Goal: Transaction & Acquisition: Purchase product/service

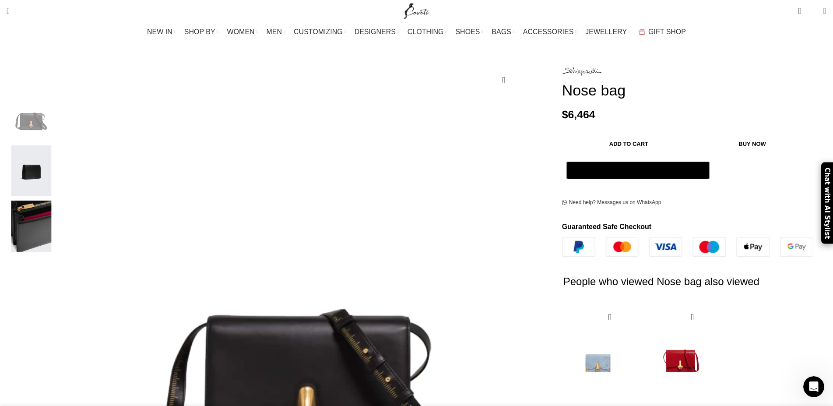
click at [58, 216] on img "3 / 3" at bounding box center [30, 226] width 53 height 51
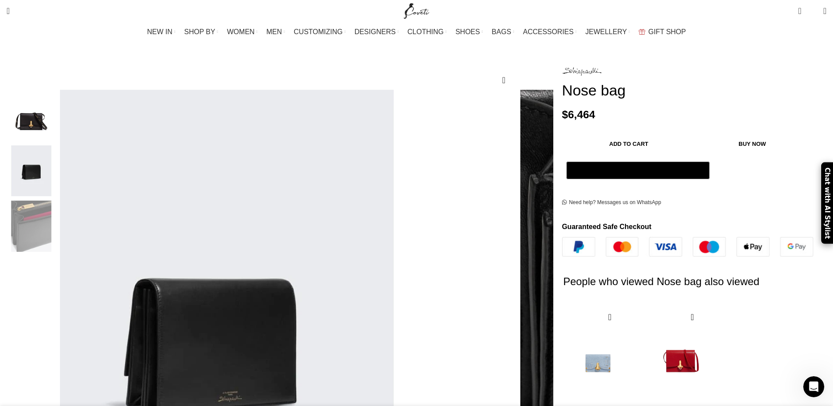
click at [58, 153] on img "2 / 3" at bounding box center [30, 170] width 53 height 51
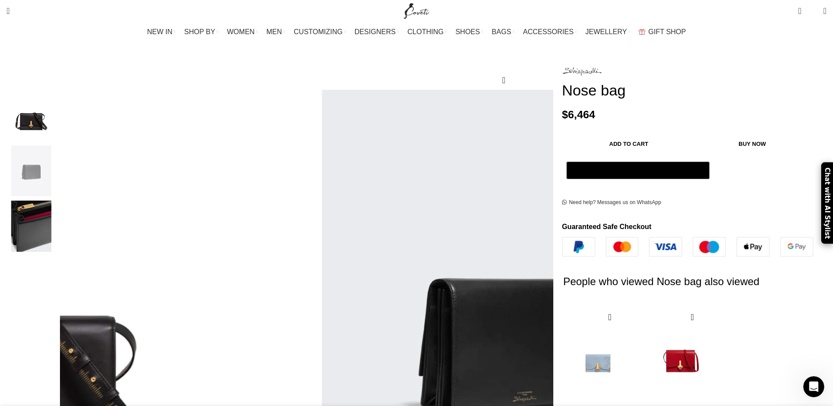
click at [58, 111] on img "1 / 3" at bounding box center [30, 115] width 53 height 51
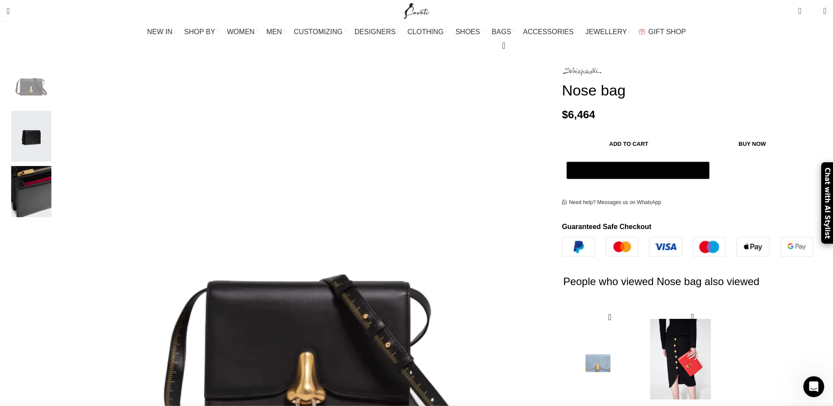
scroll to position [179, 0]
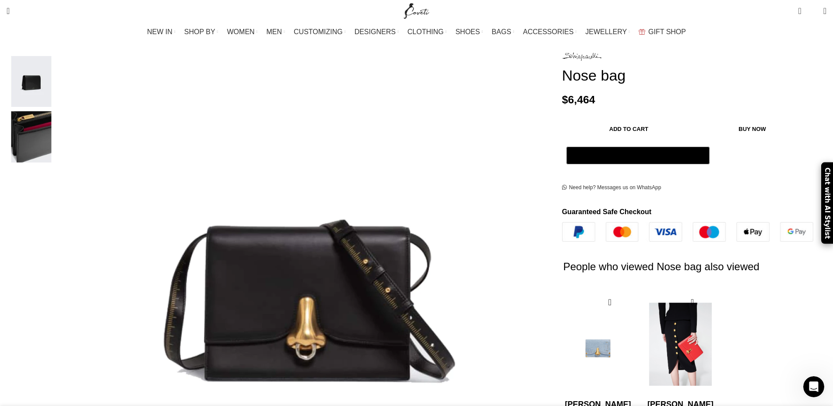
click at [645, 290] on img "2 / 2" at bounding box center [680, 344] width 71 height 108
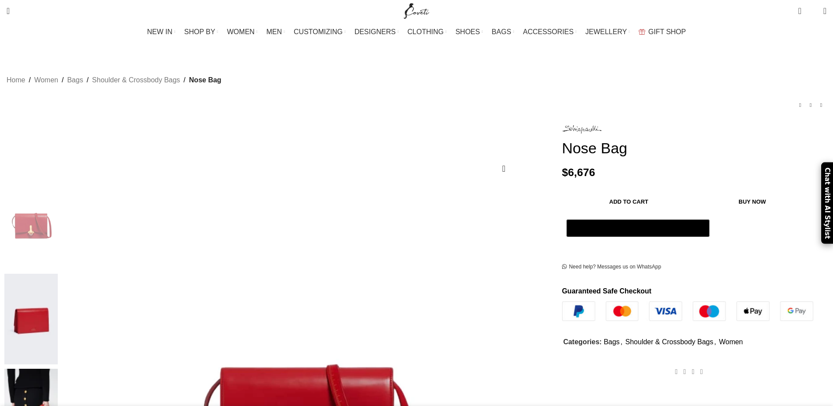
scroll to position [89, 0]
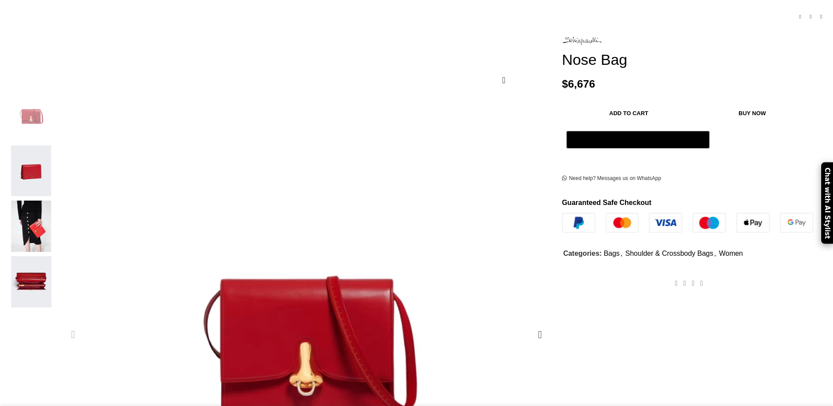
click at [366, 220] on figure "1 / 4" at bounding box center [306, 334] width 489 height 489
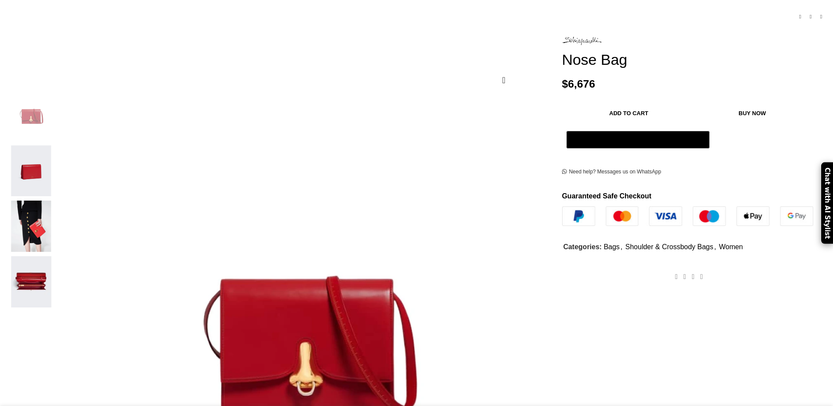
click at [58, 95] on img "1 / 4" at bounding box center [30, 115] width 53 height 51
